Goal: Task Accomplishment & Management: Complete application form

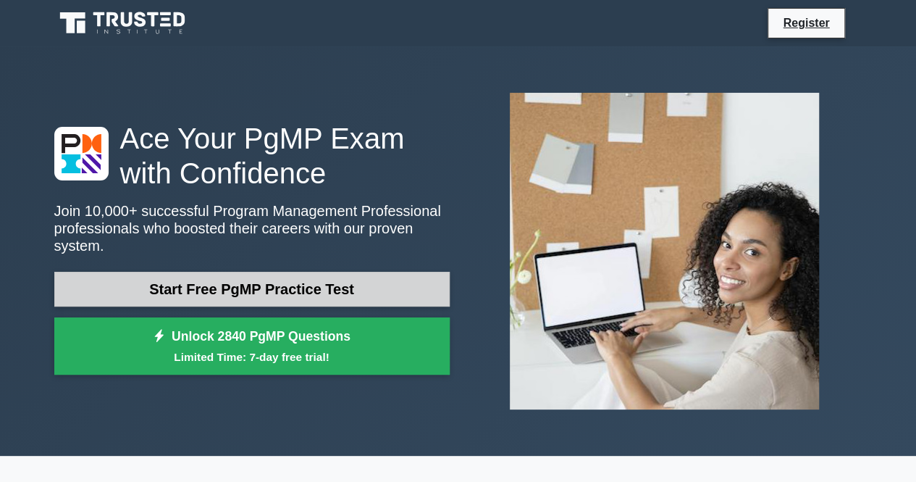
click at [159, 288] on link "Start Free PgMP Practice Test" at bounding box center [251, 289] width 395 height 35
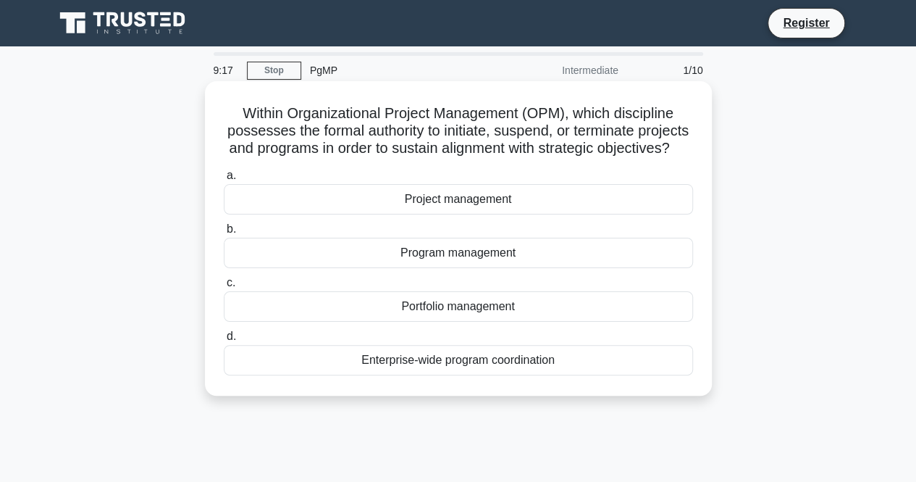
click at [432, 214] on div "Project management" at bounding box center [458, 199] width 469 height 30
click at [224, 180] on input "a. Project management" at bounding box center [224, 175] width 0 height 9
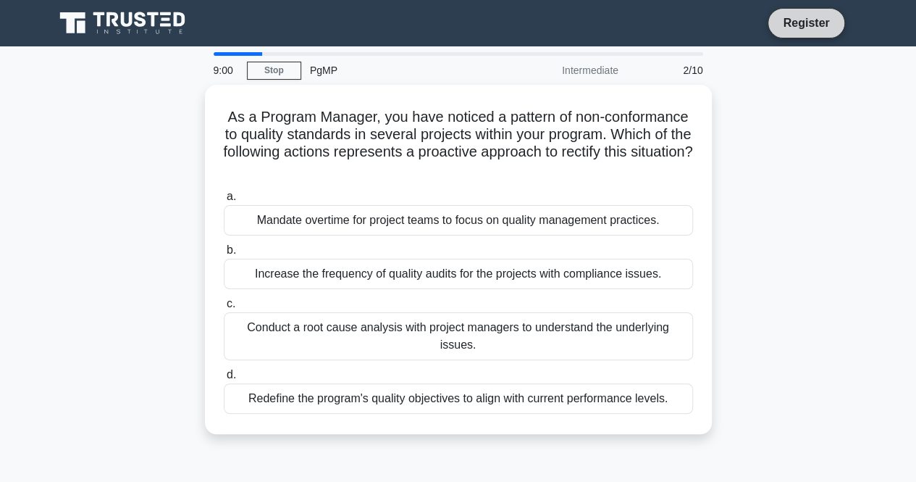
click at [791, 27] on link "Register" at bounding box center [806, 23] width 64 height 18
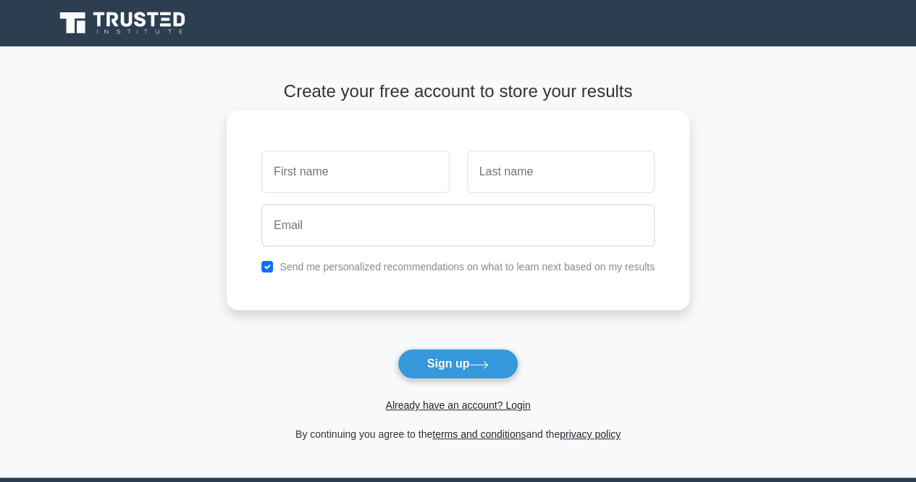
click at [291, 172] on input "text" at bounding box center [355, 172] width 188 height 42
type input "NANAIMO"
click at [502, 171] on input "text" at bounding box center [561, 172] width 188 height 42
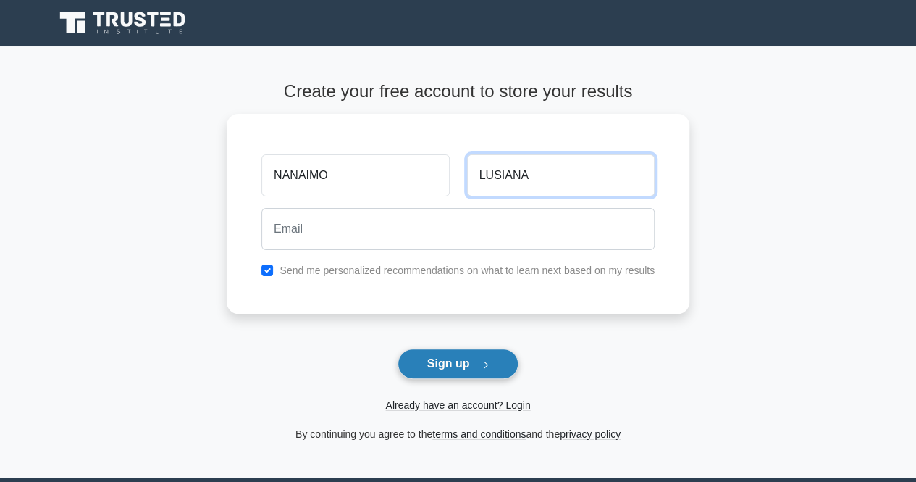
type input "LUSIANA"
click at [433, 361] on button "Sign up" at bounding box center [459, 363] width 122 height 30
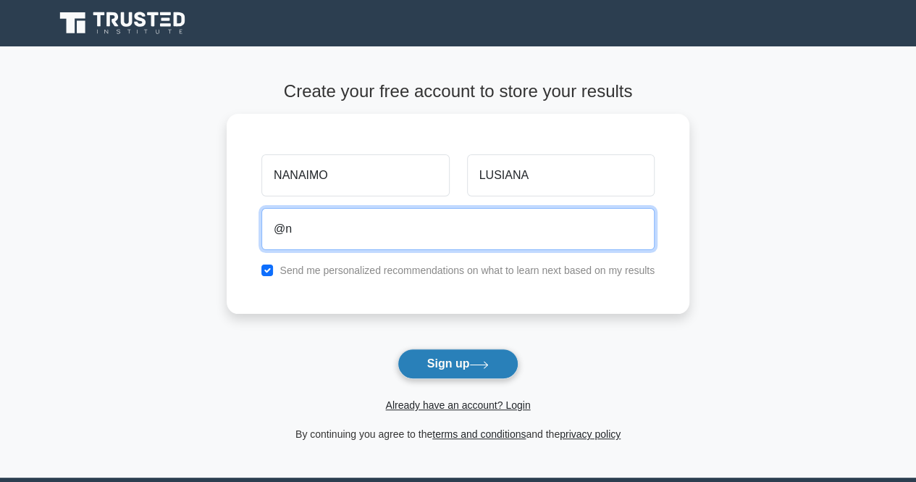
type input "@"
type input "nanaimolusiana@gmail.com"
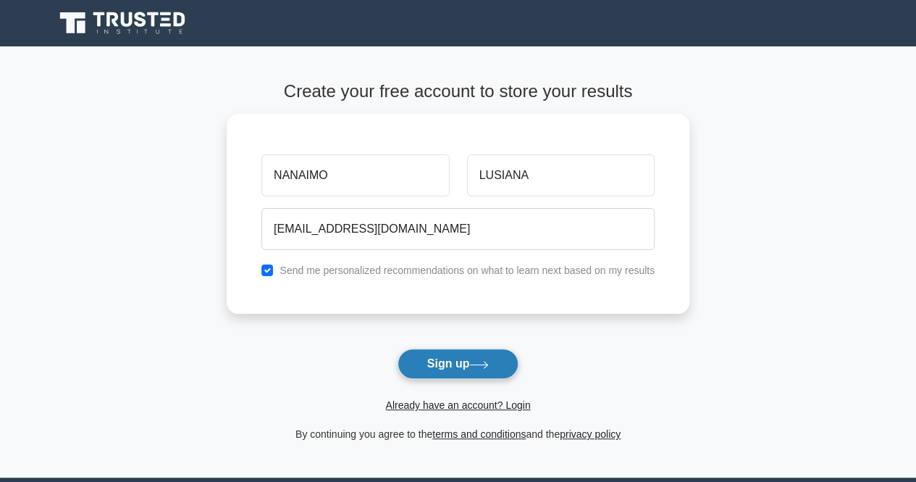
click at [440, 369] on button "Sign up" at bounding box center [459, 363] width 122 height 30
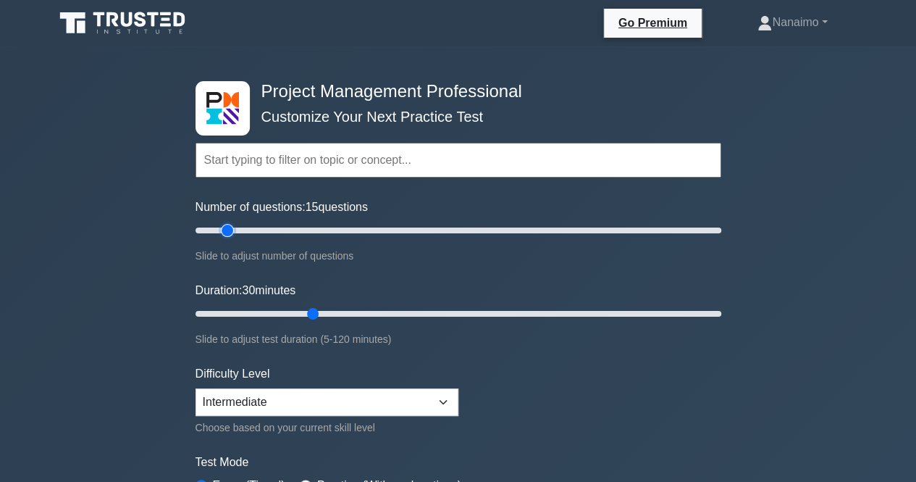
click at [225, 227] on input "Number of questions: 15 questions" at bounding box center [459, 230] width 526 height 17
type input "10"
click at [213, 228] on input "Number of questions: 15 questions" at bounding box center [459, 230] width 526 height 17
click at [254, 398] on select "Beginner Intermediate Expert" at bounding box center [327, 402] width 263 height 28
select select "beginner"
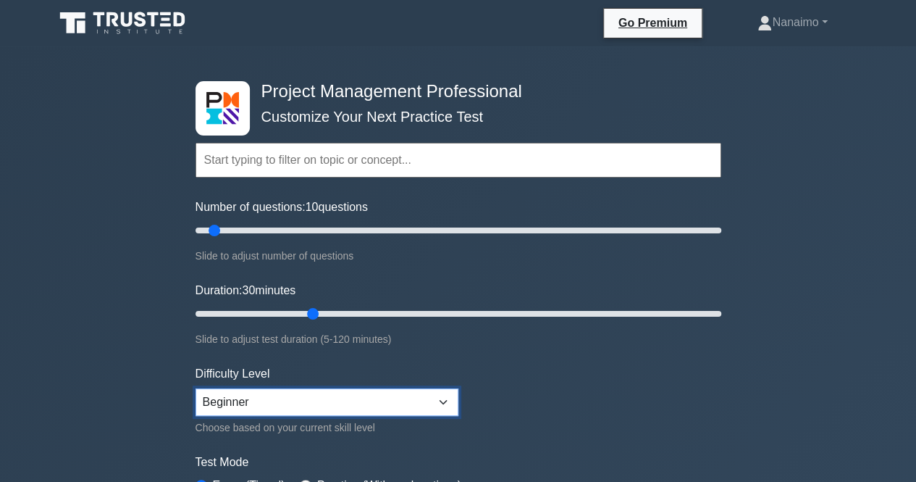
click at [196, 388] on select "Beginner Intermediate Expert" at bounding box center [327, 402] width 263 height 28
click at [438, 399] on select "Beginner Intermediate Expert" at bounding box center [327, 402] width 263 height 28
click at [196, 388] on select "Beginner Intermediate Expert" at bounding box center [327, 402] width 263 height 28
